Goal: Information Seeking & Learning: Learn about a topic

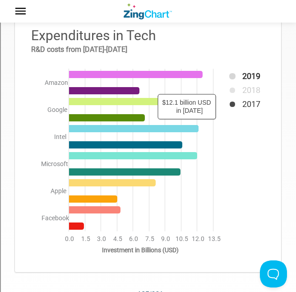
scroll to position [79, 0]
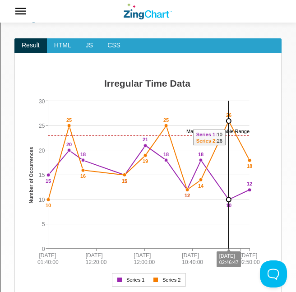
scroll to position [32, 0]
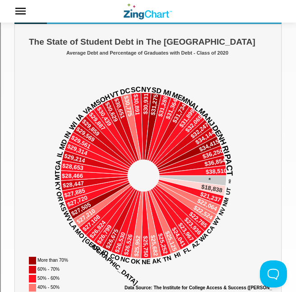
scroll to position [76, 0]
